Goal: Check status: Check status

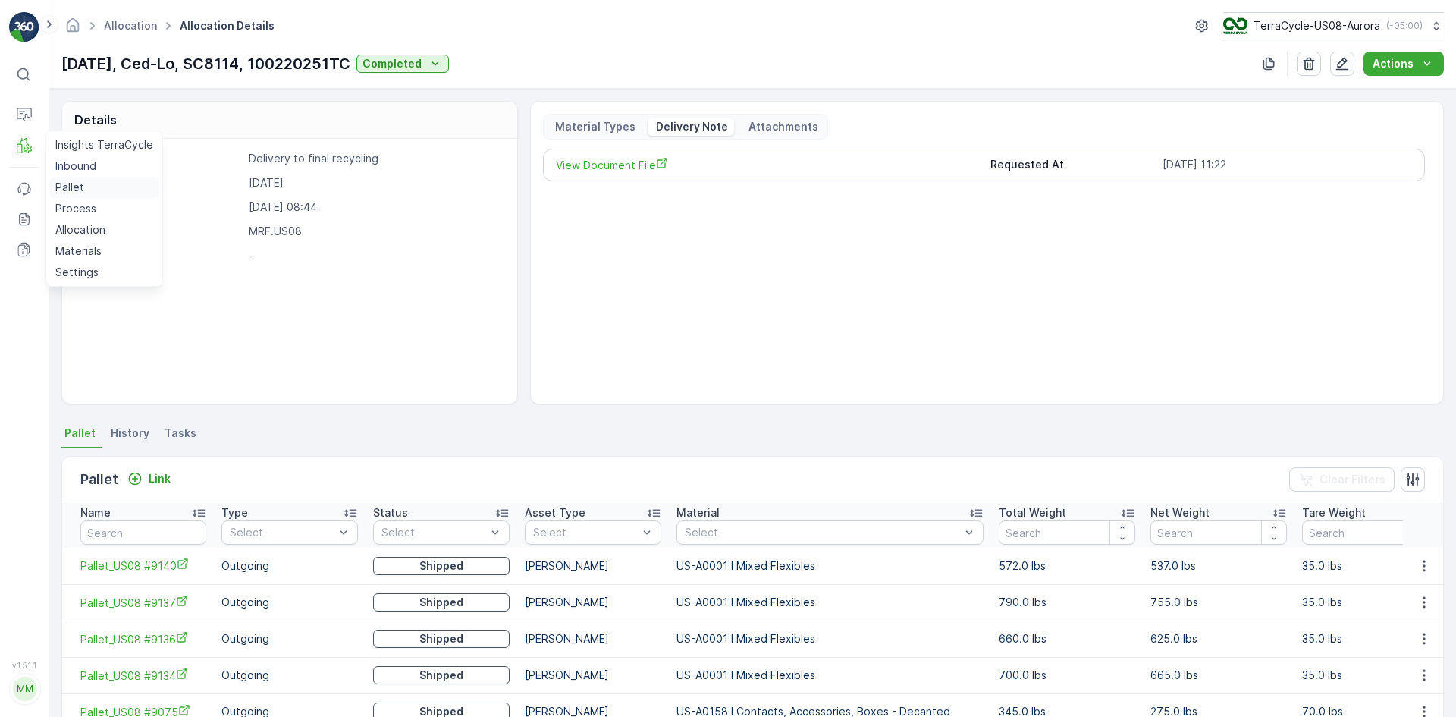
click at [91, 183] on link "Pallet" at bounding box center [104, 187] width 110 height 21
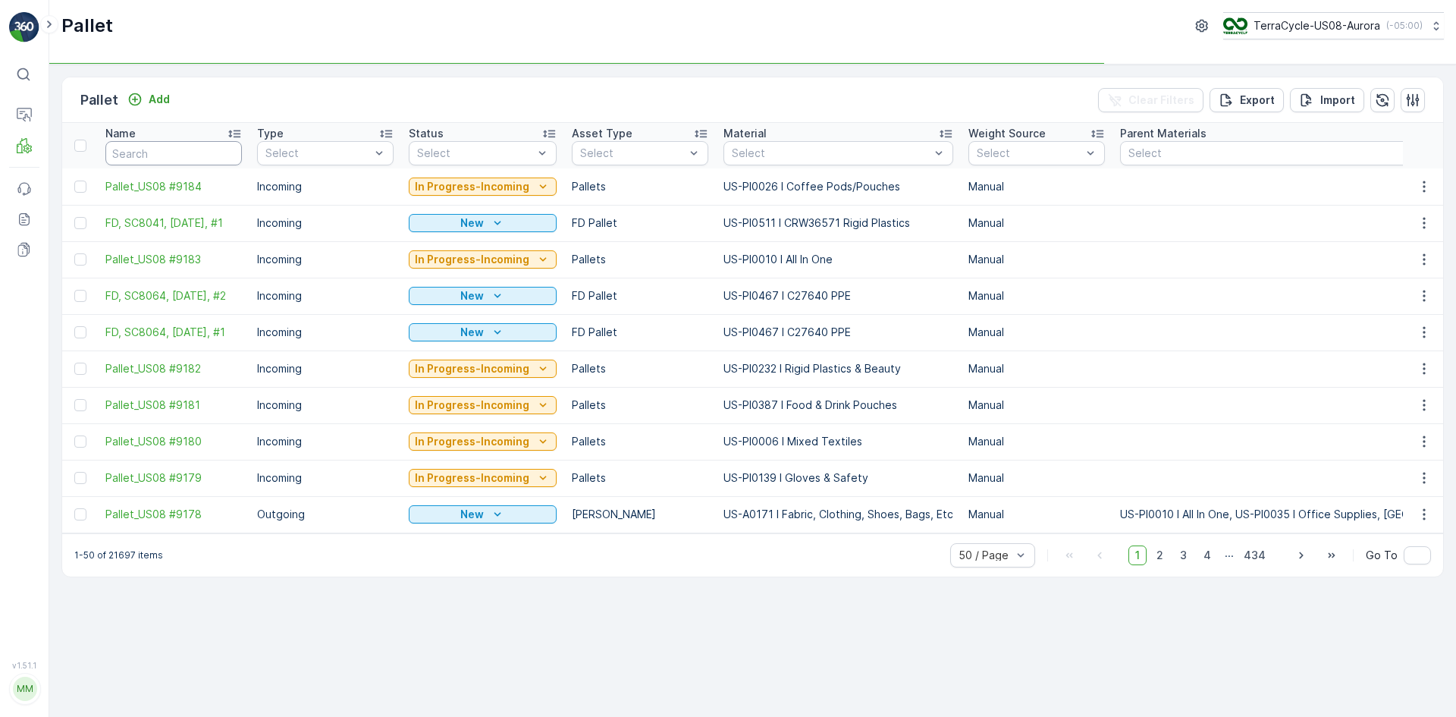
click at [132, 150] on input "text" at bounding box center [173, 153] width 137 height 24
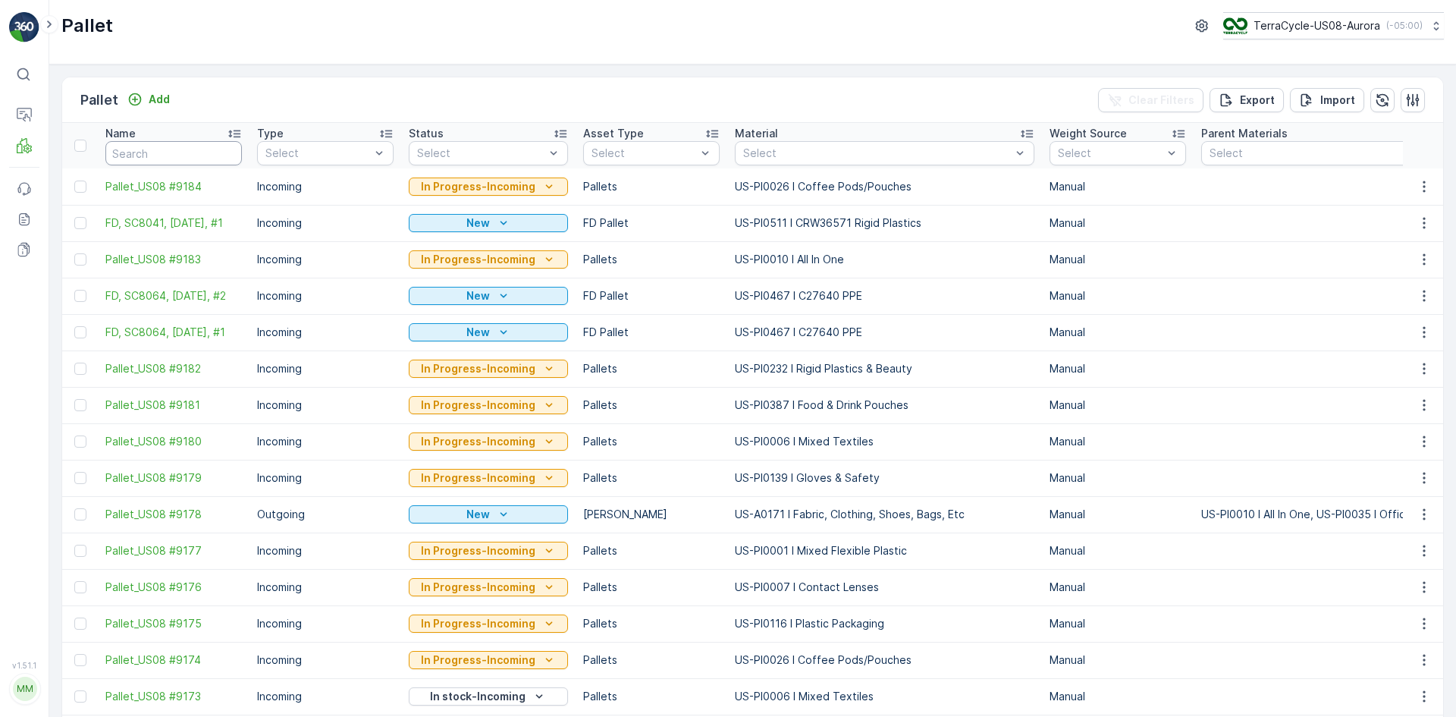
click at [130, 150] on input "text" at bounding box center [173, 153] width 137 height 24
type input "SO"
click at [130, 151] on input "SO" at bounding box center [173, 153] width 137 height 24
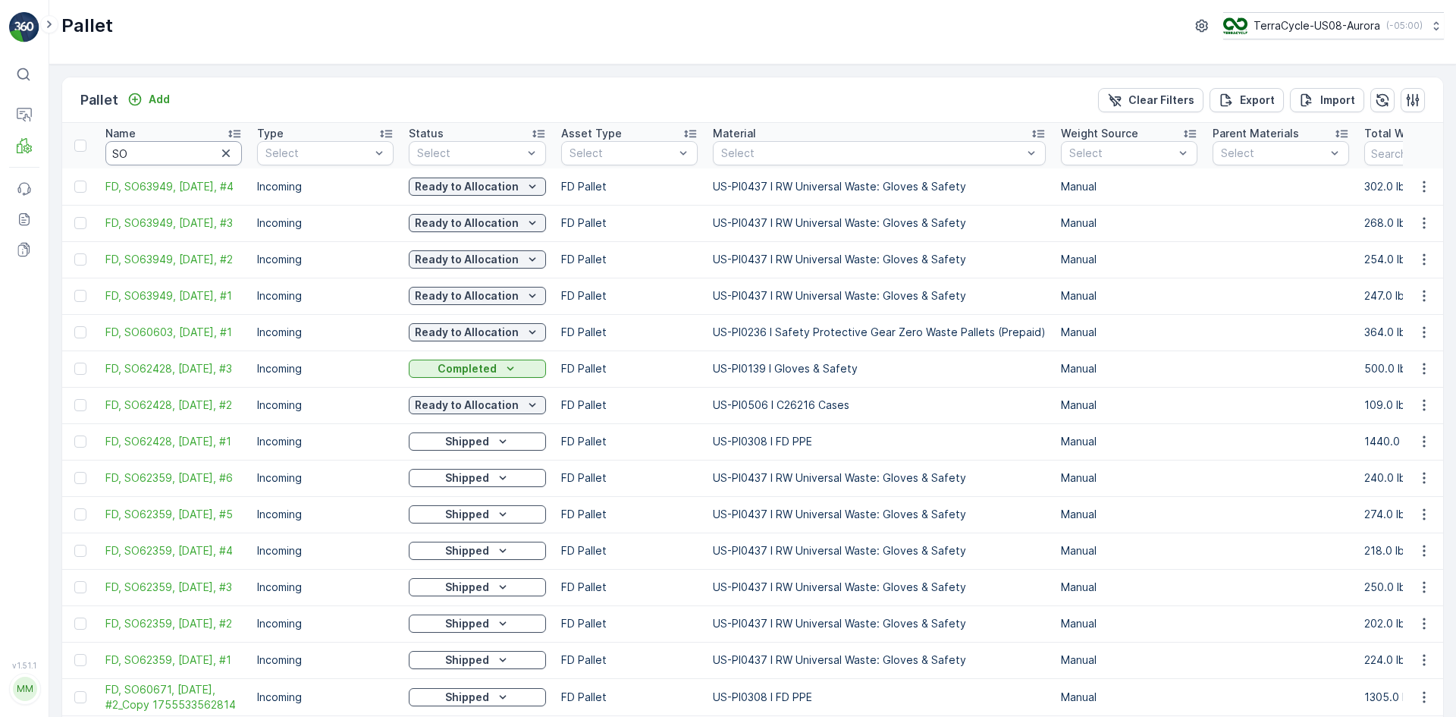
click at [130, 151] on input "SO" at bounding box center [173, 153] width 137 height 24
type input "SO60"
type input "SO6060"
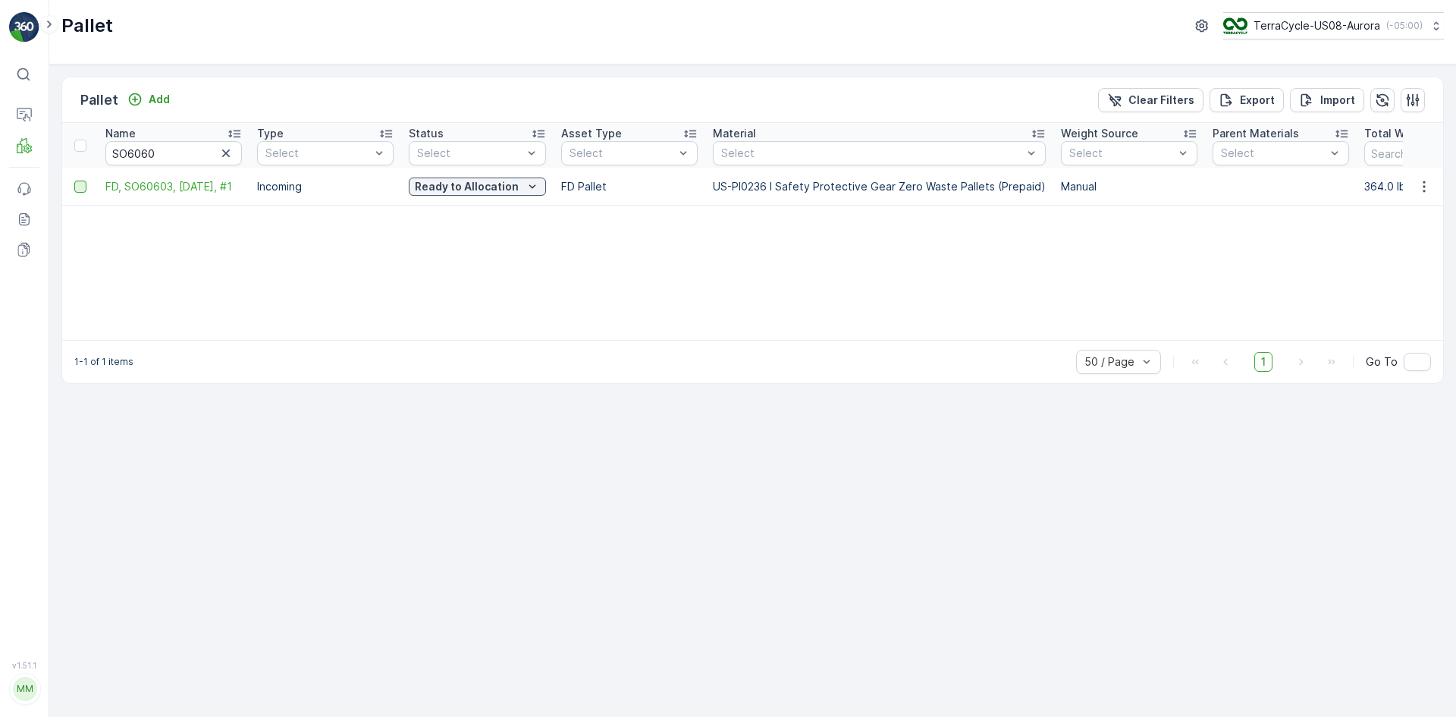
click at [75, 187] on div at bounding box center [80, 186] width 12 height 12
click at [74, 180] on input "checkbox" at bounding box center [74, 180] width 0 height 0
click at [1346, 89] on div "Print QR" at bounding box center [1328, 99] width 46 height 45
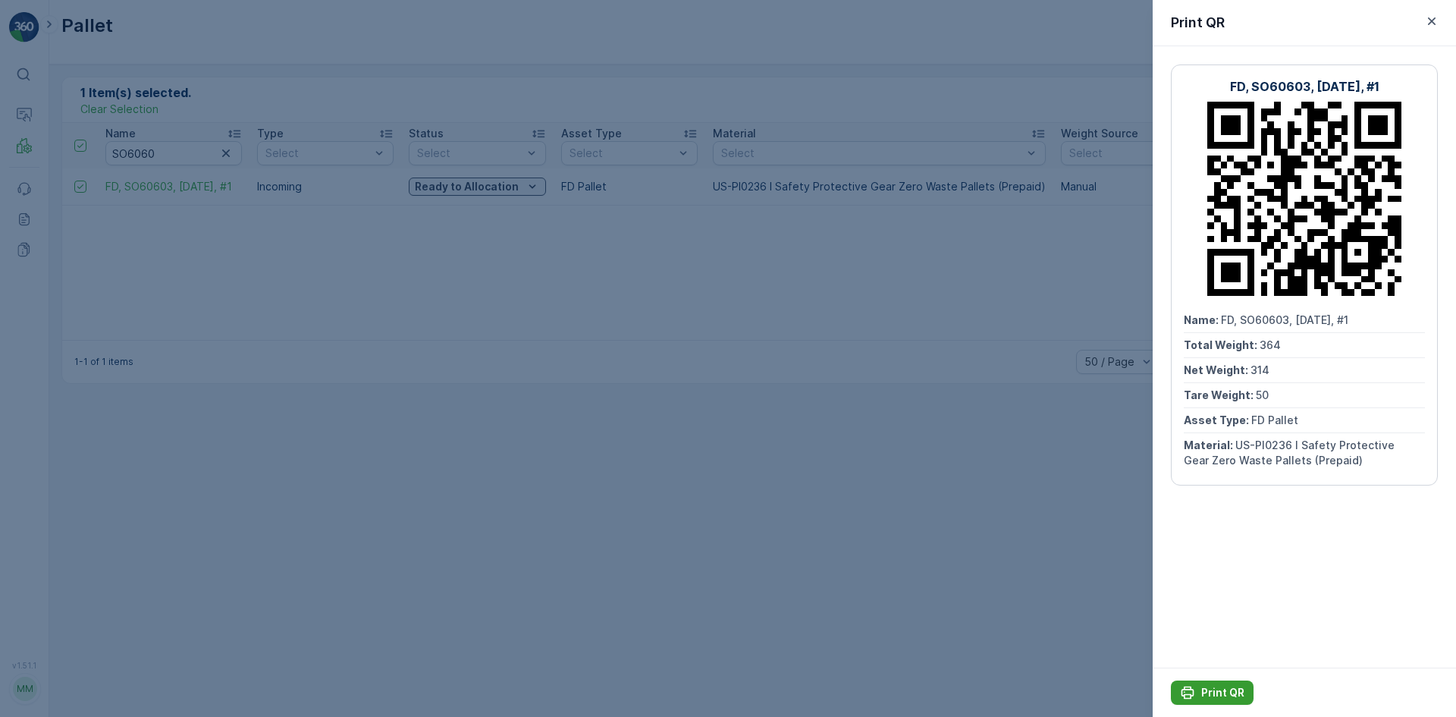
click at [1199, 692] on div "Print QR" at bounding box center [1212, 692] width 64 height 15
click at [227, 130] on div at bounding box center [728, 358] width 1456 height 717
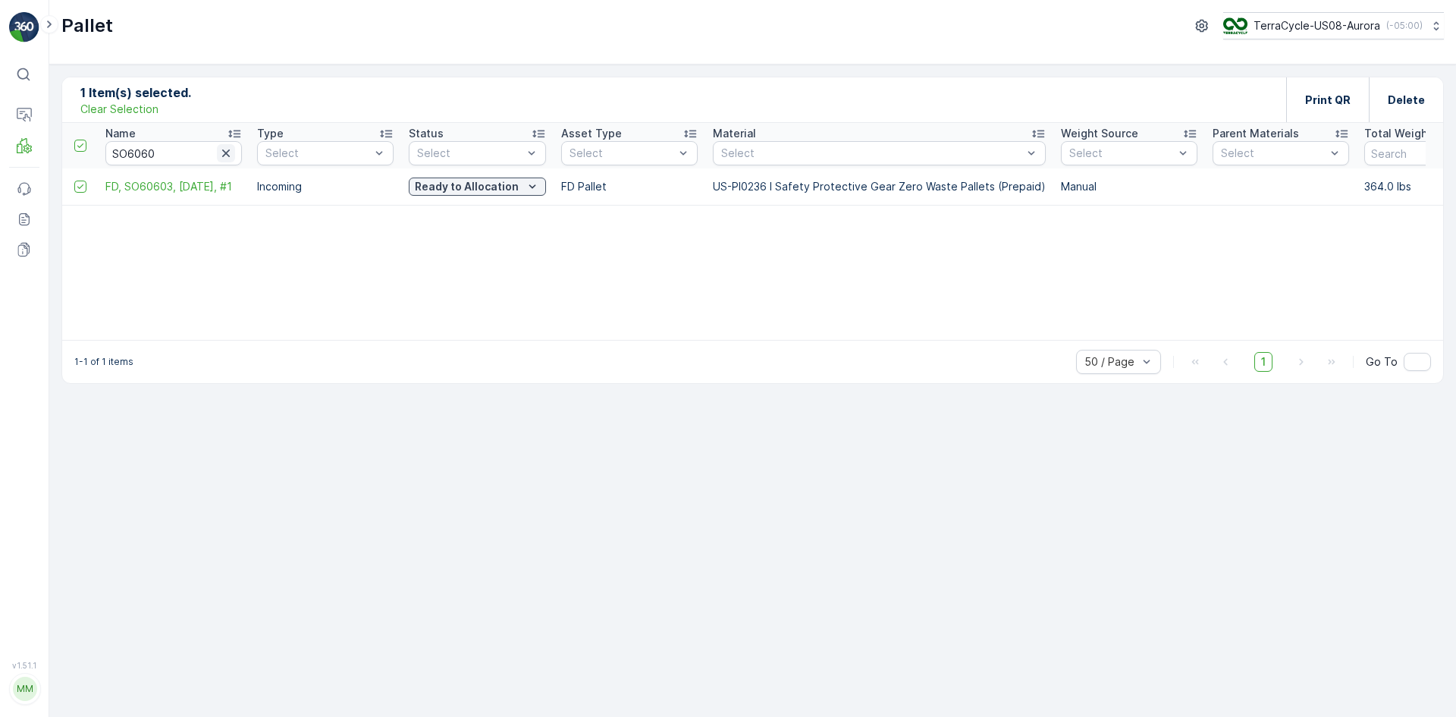
click at [224, 160] on icon "button" at bounding box center [225, 153] width 15 height 15
click at [136, 111] on p "Clear Selection" at bounding box center [119, 109] width 78 height 15
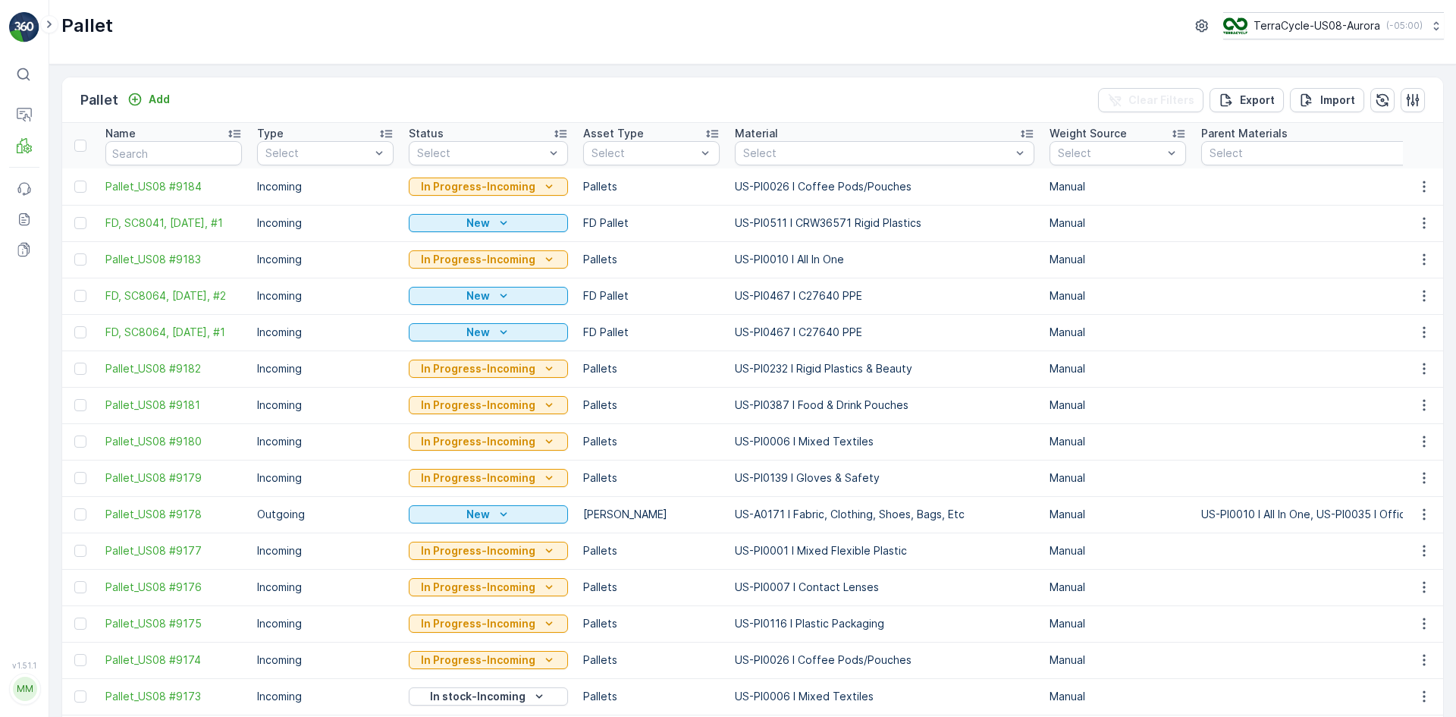
click at [143, 156] on input "text" at bounding box center [173, 153] width 137 height 24
paste input "SC8046"
type input "SC8046"
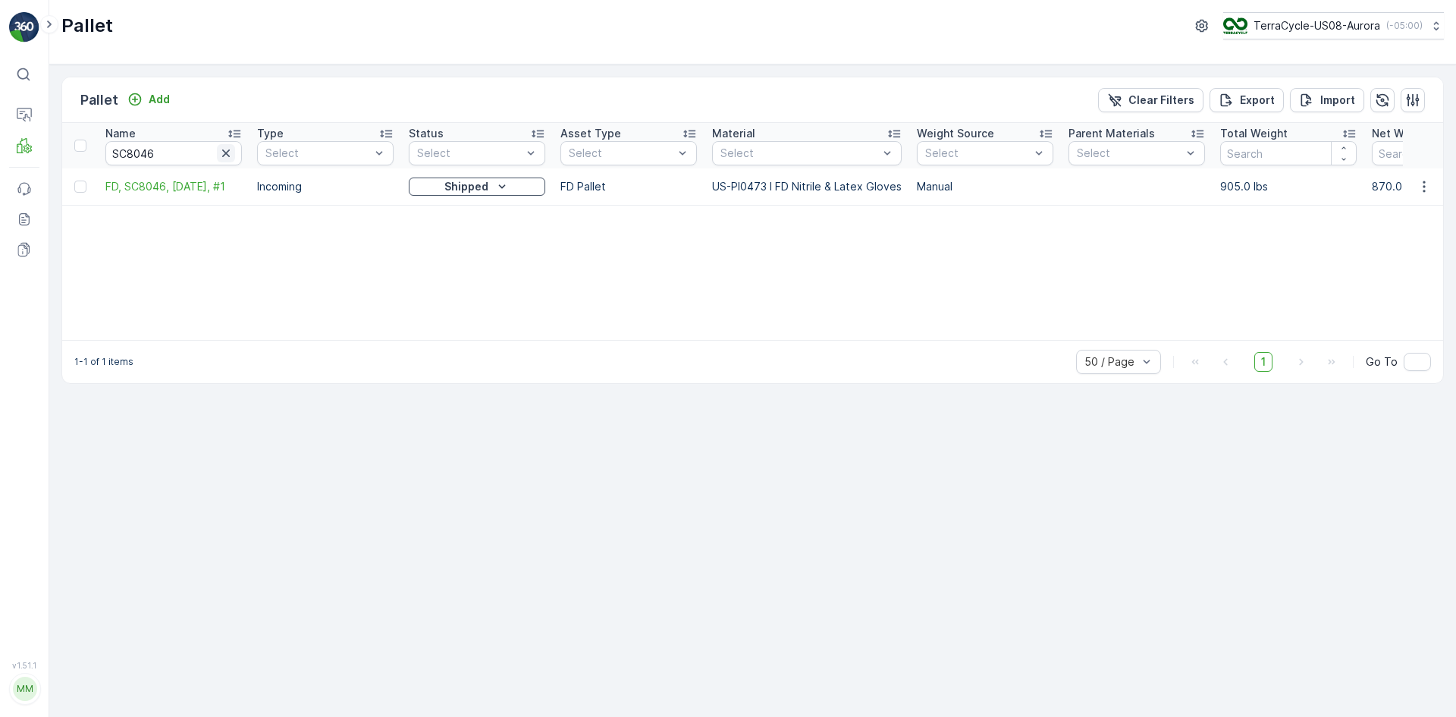
click at [225, 147] on icon "button" at bounding box center [225, 153] width 15 height 15
click at [177, 163] on input "text" at bounding box center [173, 153] width 137 height 24
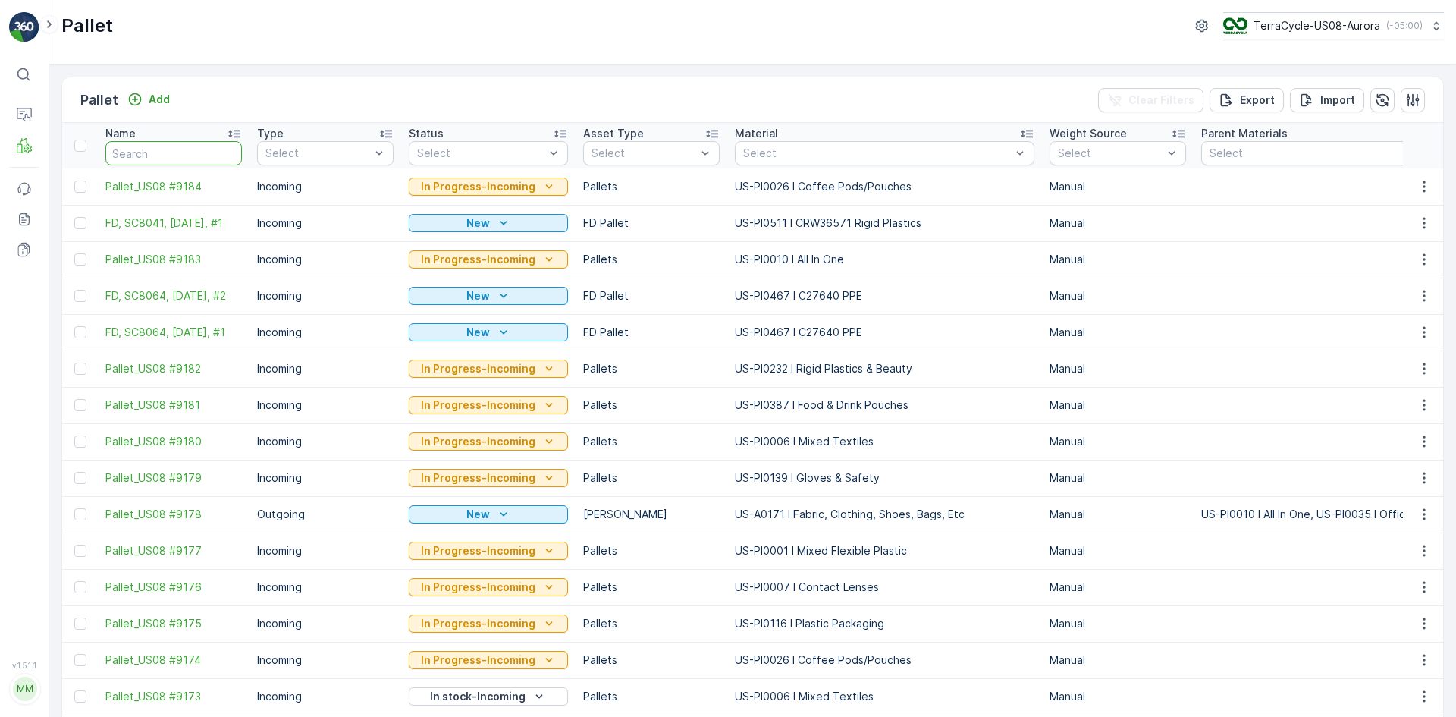
drag, startPoint x: 175, startPoint y: 159, endPoint x: 145, endPoint y: 142, distance: 35.0
paste input "SC7998"
type input "SC7998"
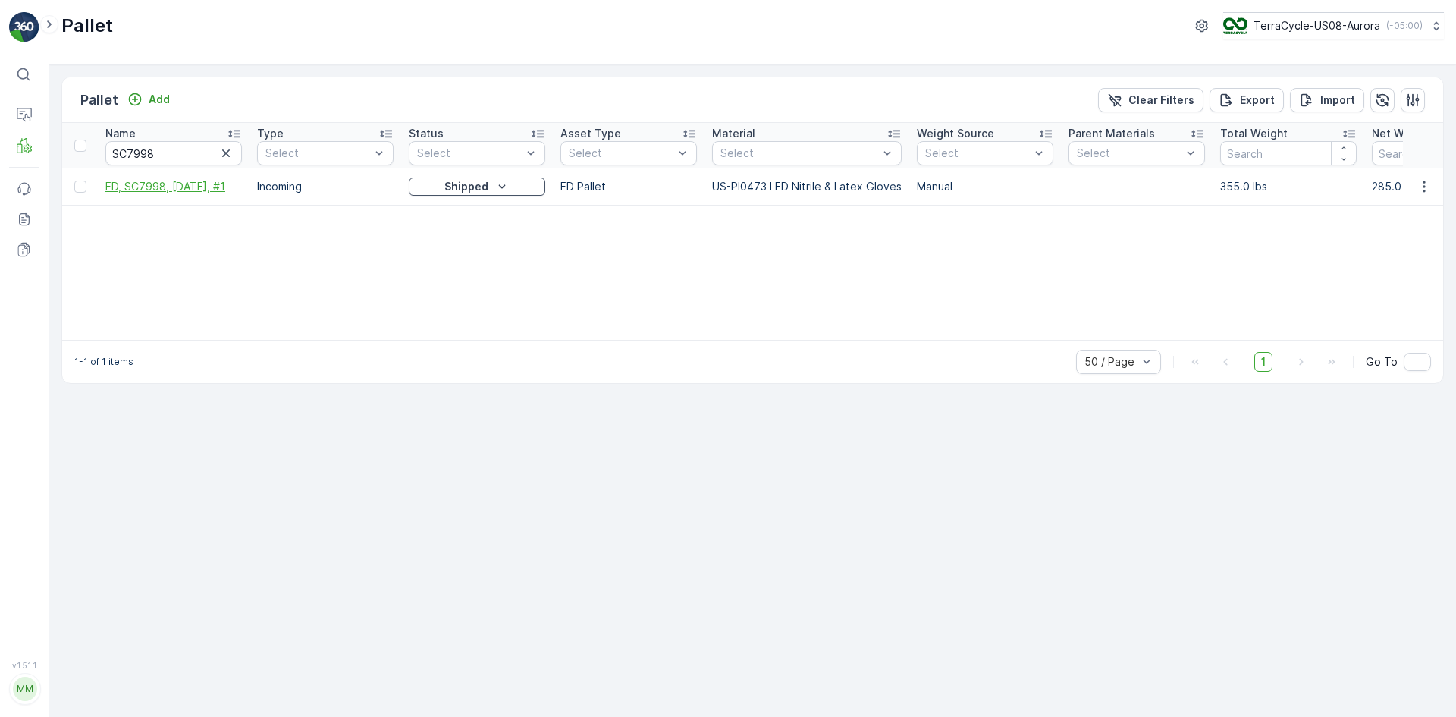
click at [187, 183] on span "FD, SC7998, [DATE], #1" at bounding box center [173, 186] width 137 height 15
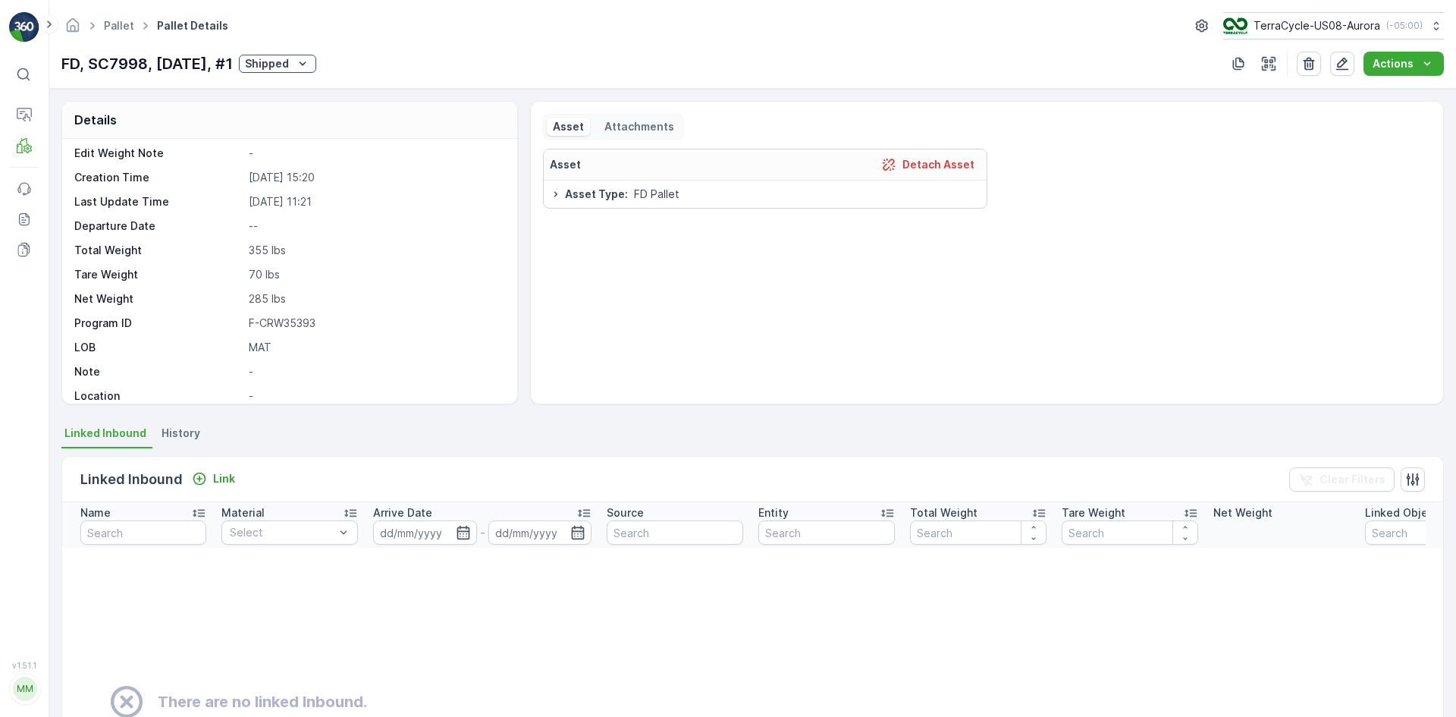
scroll to position [115, 0]
click at [189, 437] on span "History" at bounding box center [181, 432] width 39 height 15
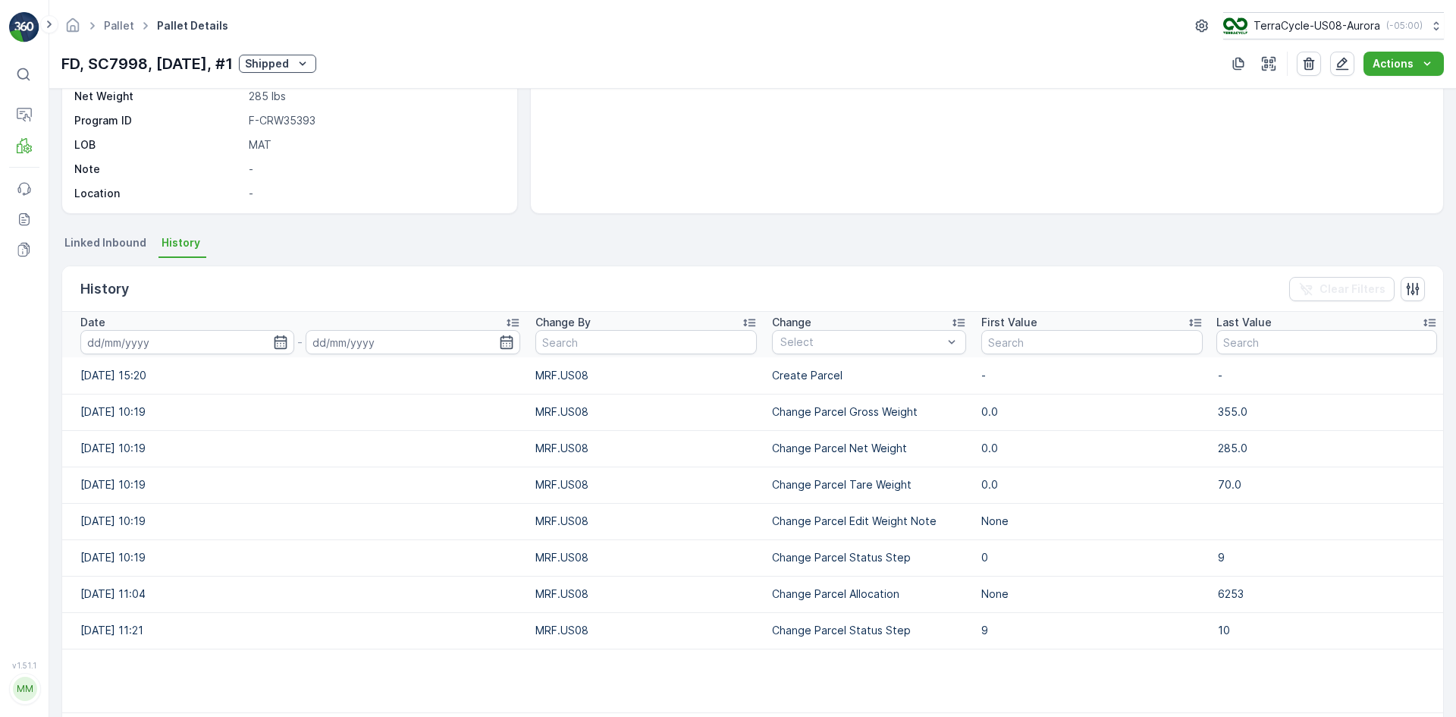
scroll to position [152, 0]
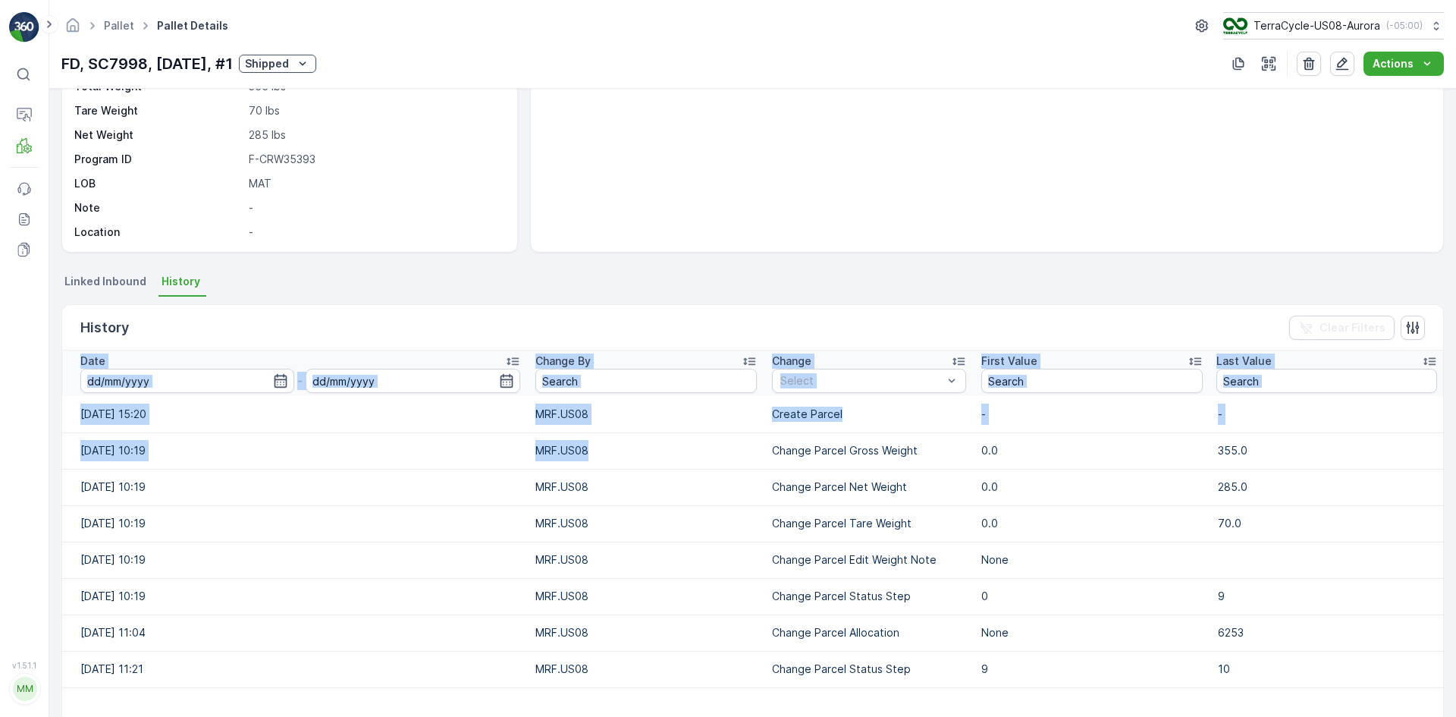
drag, startPoint x: 670, startPoint y: 457, endPoint x: 54, endPoint y: 459, distance: 615.8
click at [54, 459] on div "Details Type Incoming Parent - Material US-PI0473 I FD Nitrile & Latex... Weigh…" at bounding box center [752, 403] width 1407 height 628
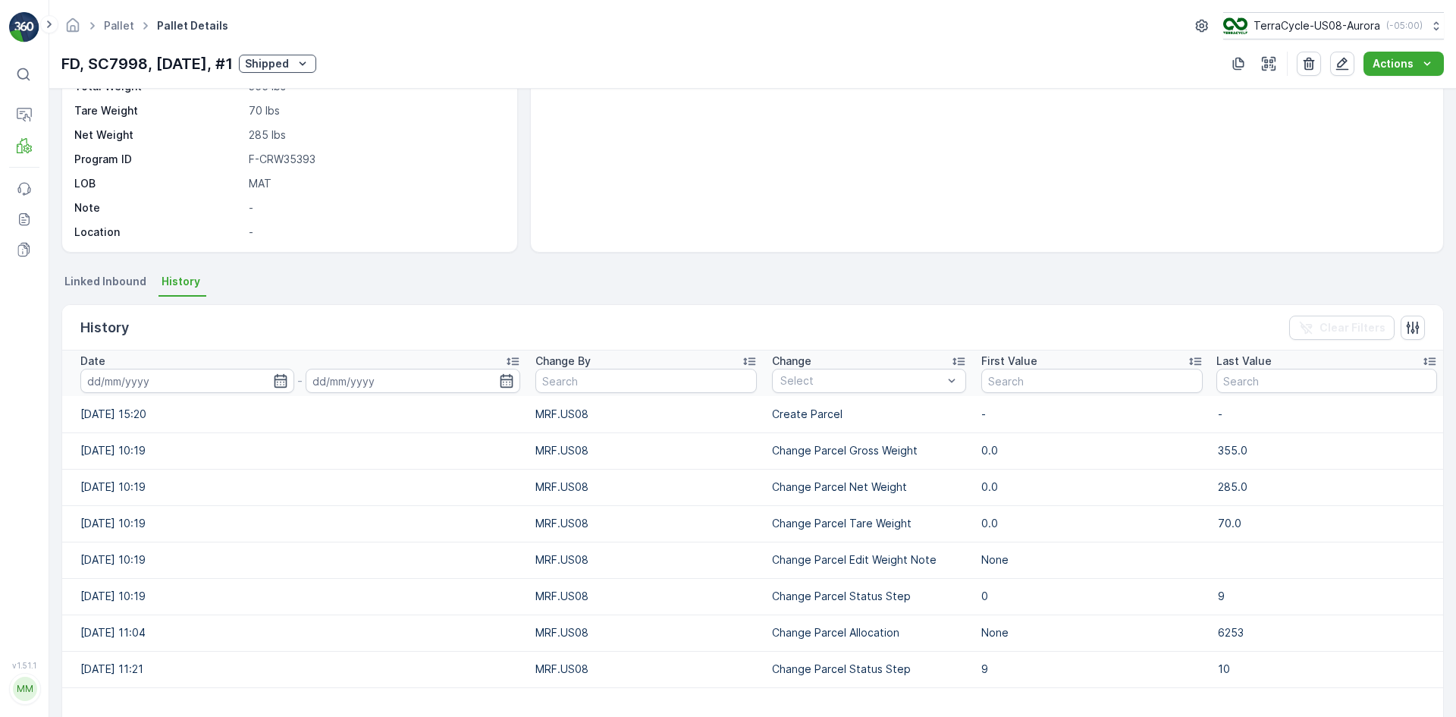
click at [218, 560] on td "[DATE] 10:19" at bounding box center [295, 559] width 466 height 36
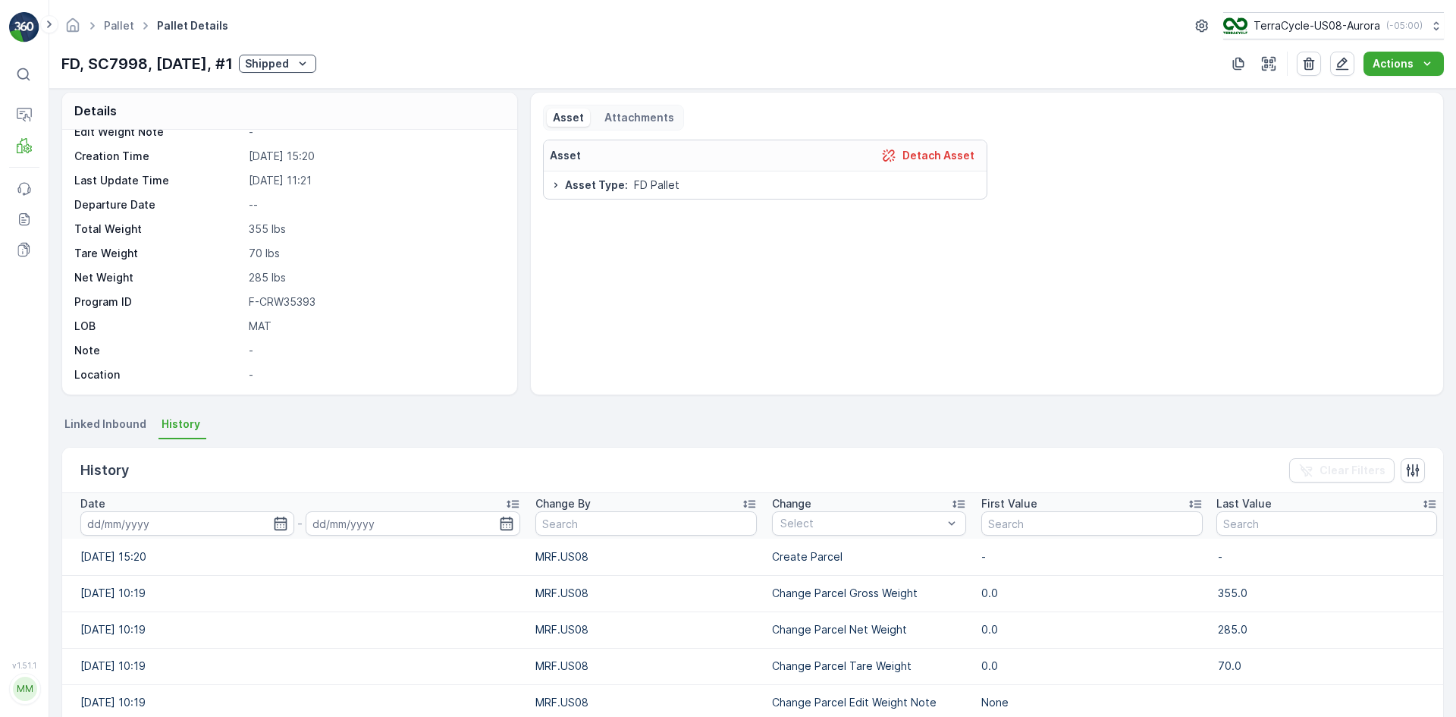
scroll to position [0, 0]
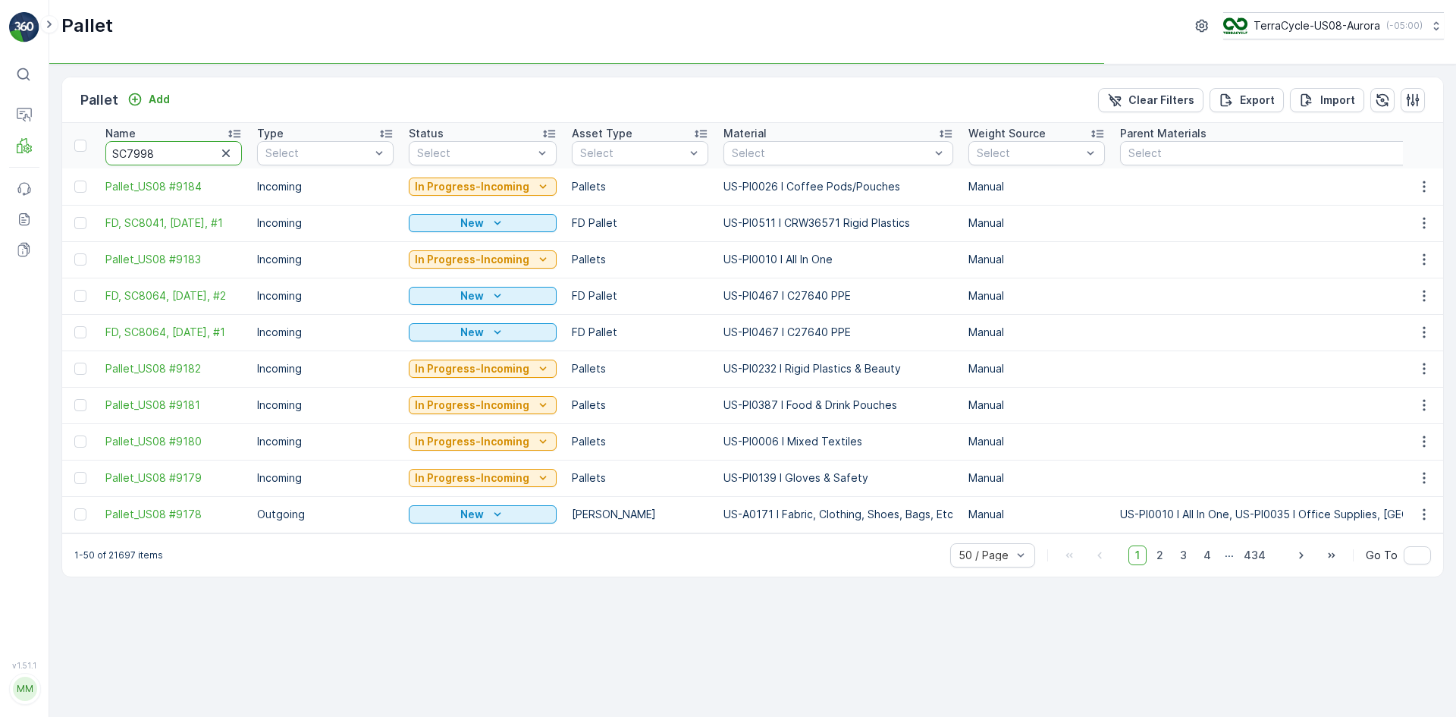
drag, startPoint x: 163, startPoint y: 151, endPoint x: 95, endPoint y: 151, distance: 68.3
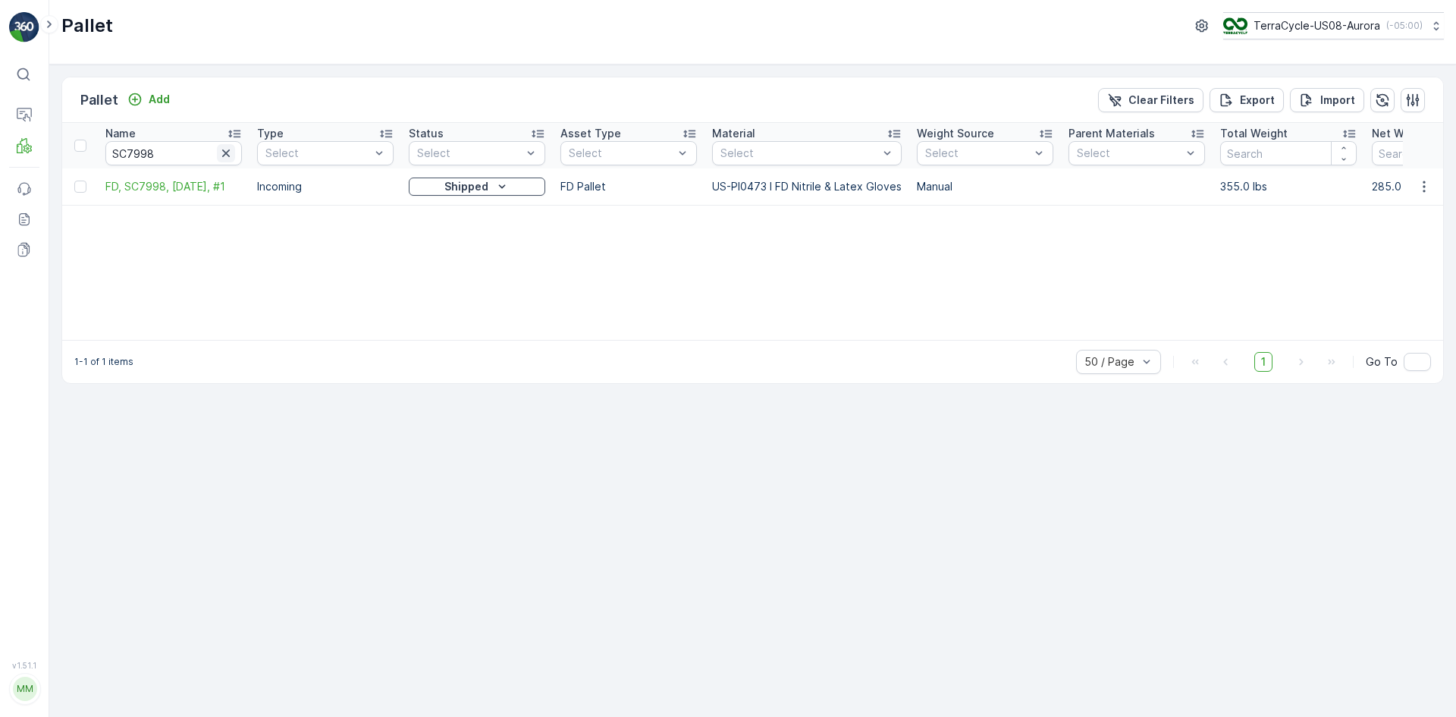
click at [224, 150] on icon "button" at bounding box center [226, 153] width 8 height 8
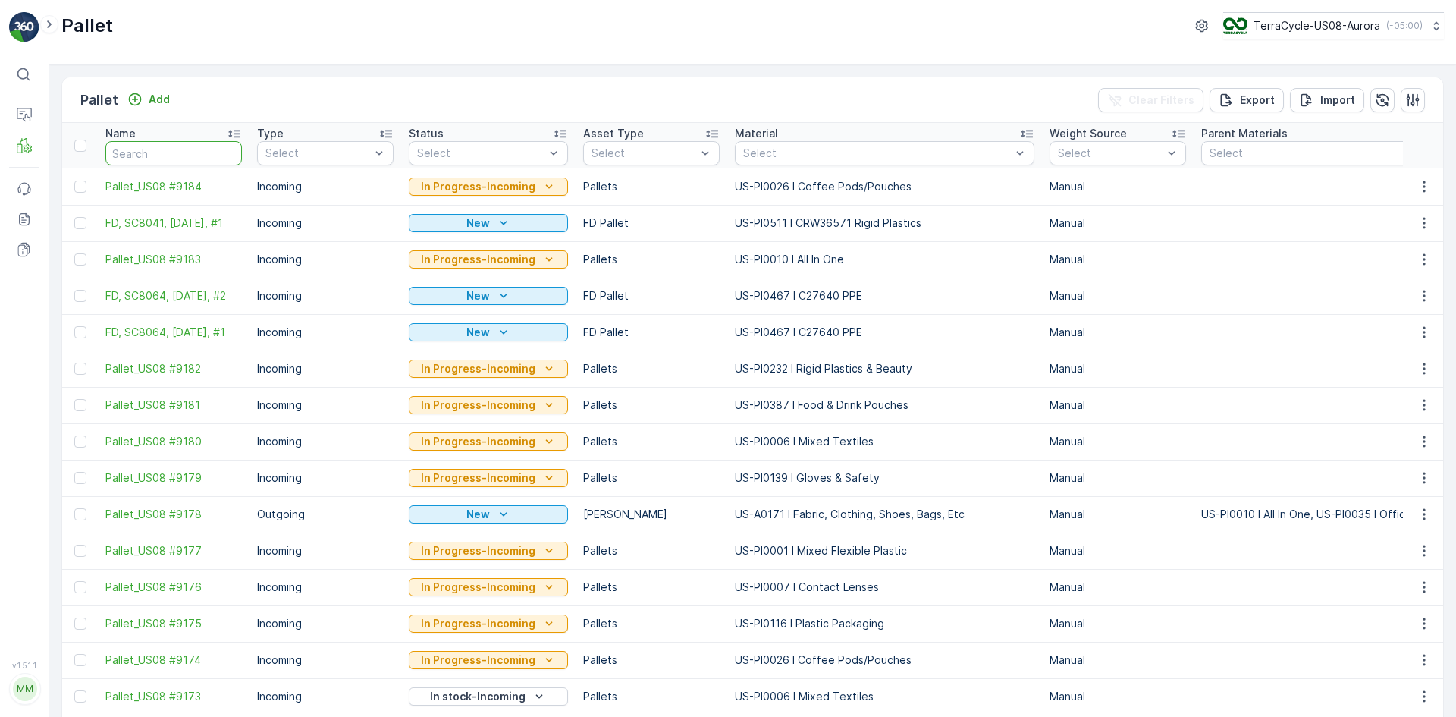
paste input "SC8046"
type input "SC8046"
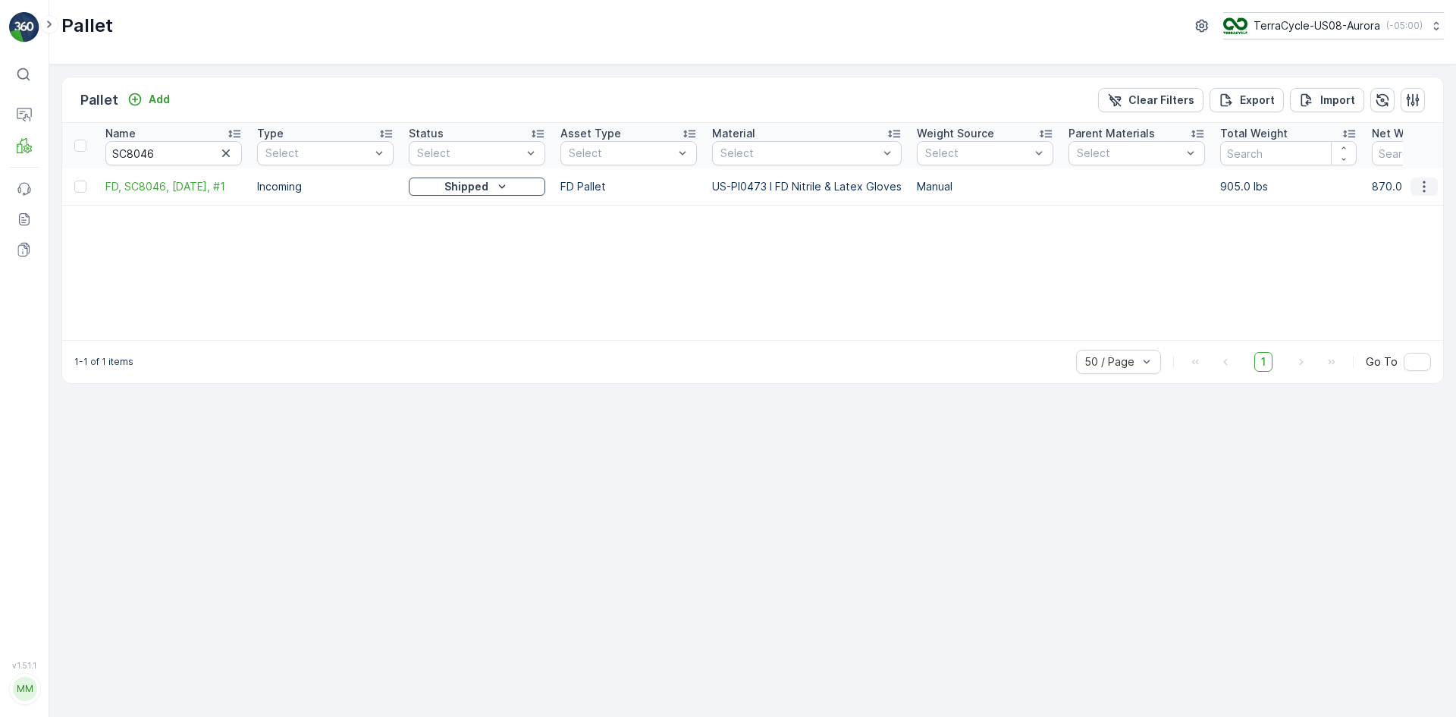
click at [1424, 186] on icon "button" at bounding box center [1424, 185] width 2 height 11
click at [1285, 232] on div "Name SC8046 Type Select Status Select Asset Type Select Material Select Weight …" at bounding box center [752, 231] width 1381 height 217
click at [1421, 189] on icon "button" at bounding box center [1424, 186] width 15 height 15
click at [143, 186] on span "FD, SC8046, [DATE], #1" at bounding box center [173, 186] width 137 height 15
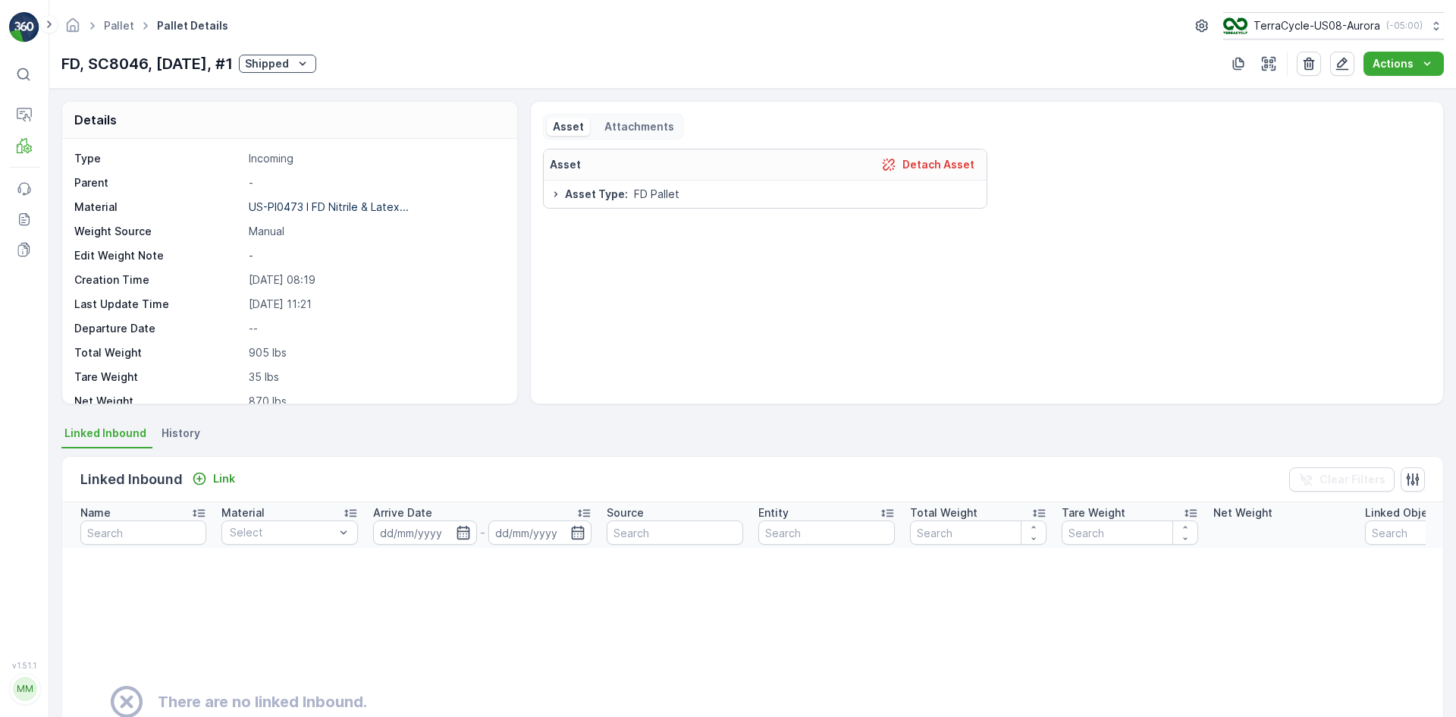
click at [177, 427] on span "History" at bounding box center [181, 432] width 39 height 15
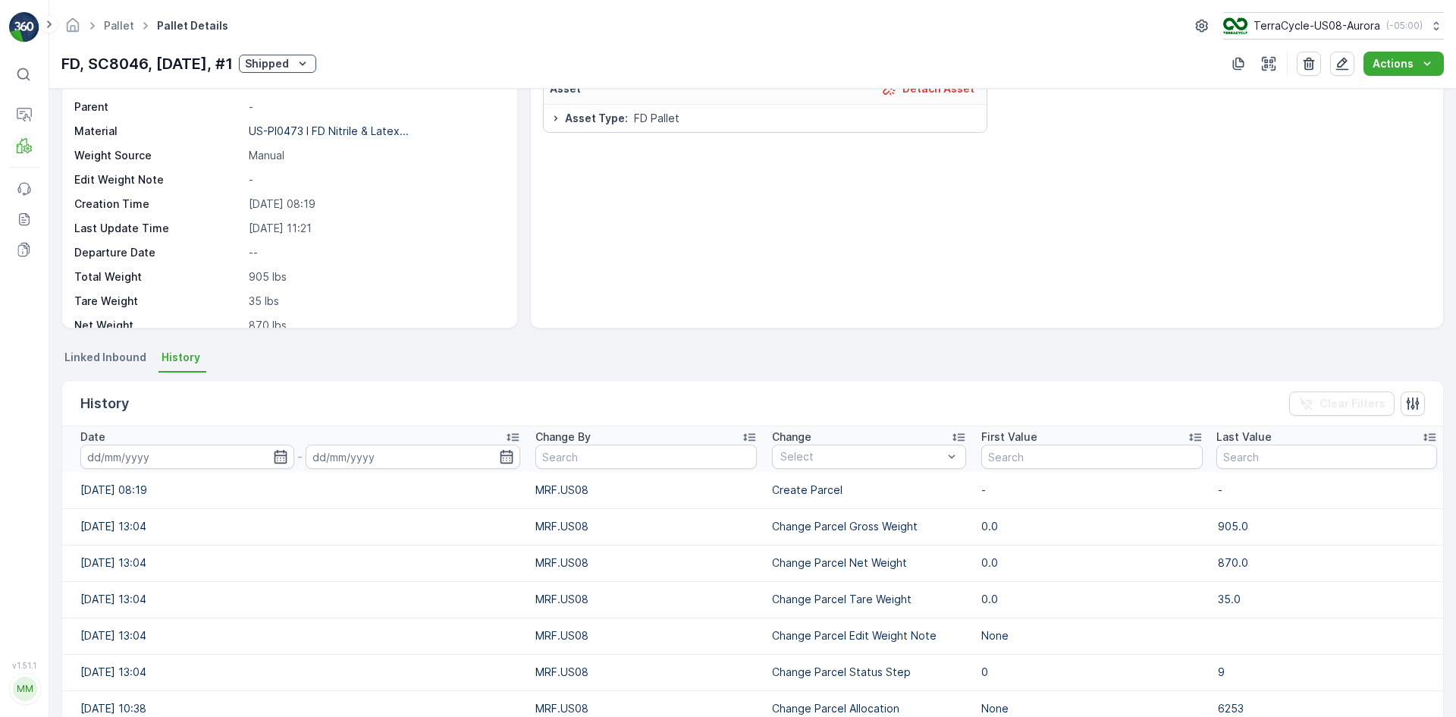
scroll to position [152, 0]
